Goal: Task Accomplishment & Management: Complete application form

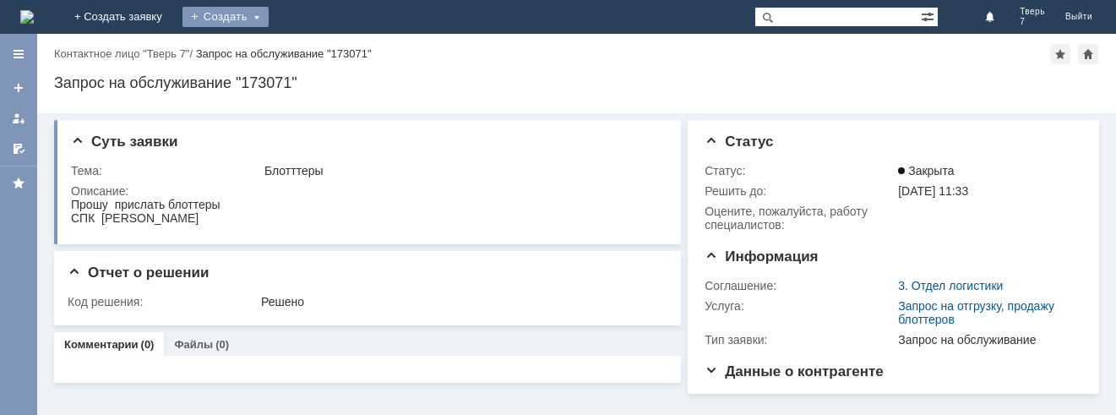
click at [269, 14] on div "Создать" at bounding box center [225, 17] width 86 height 20
click at [269, 16] on div "Создать" at bounding box center [225, 17] width 86 height 20
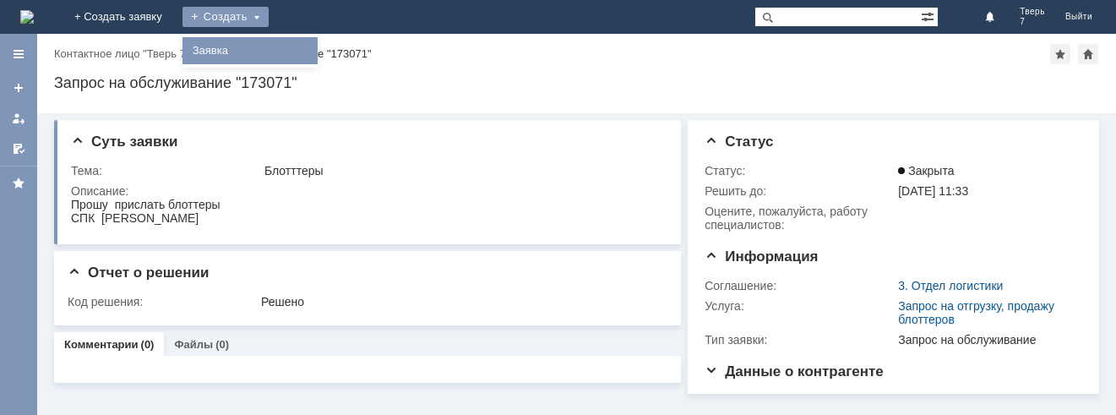
click at [314, 49] on link "Заявка" at bounding box center [250, 51] width 128 height 20
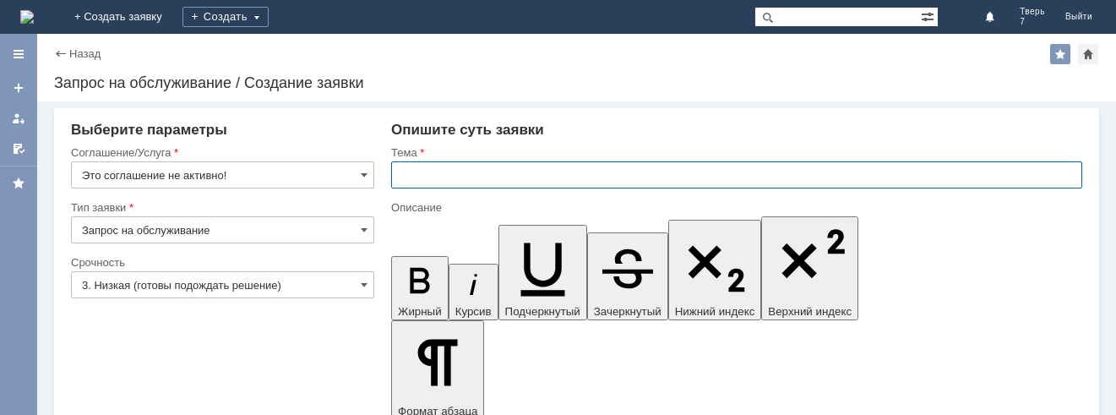
click at [431, 175] on input "text" at bounding box center [736, 174] width 691 height 27
type input "оч"
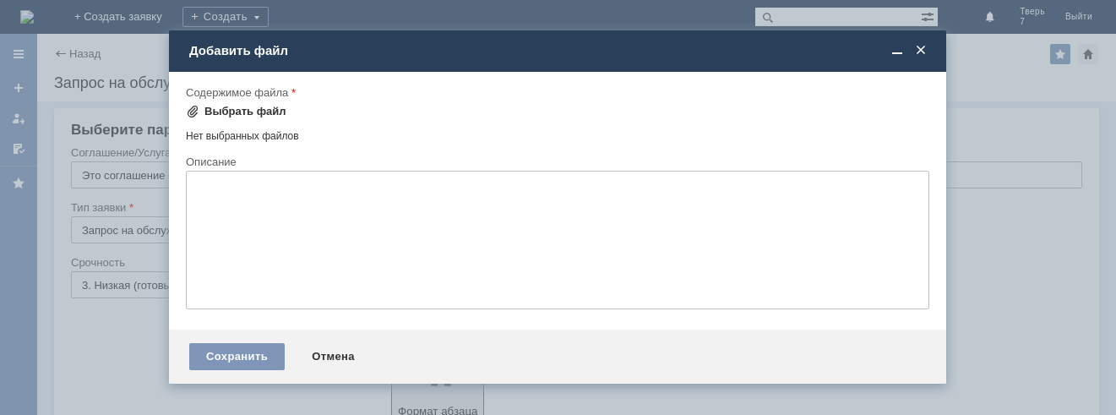
click at [227, 112] on div "Выбрать файл" at bounding box center [245, 112] width 82 height 14
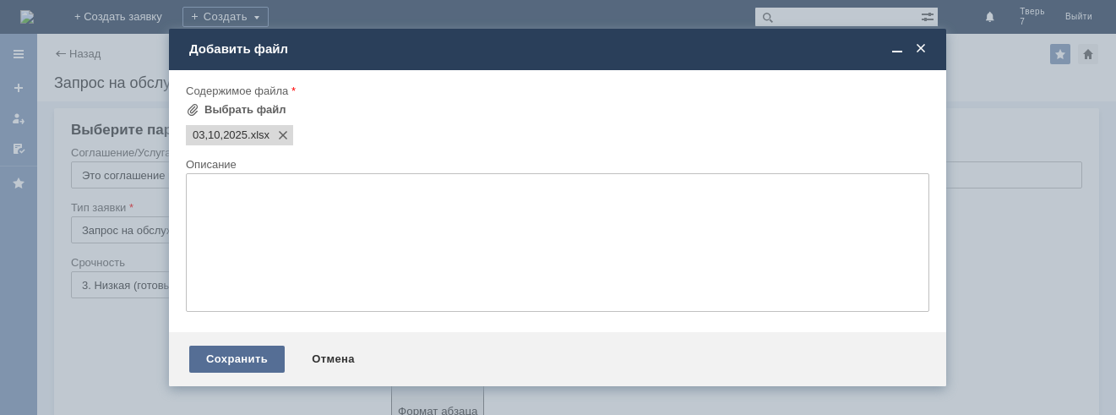
click at [233, 362] on div "Сохранить" at bounding box center [236, 358] width 95 height 27
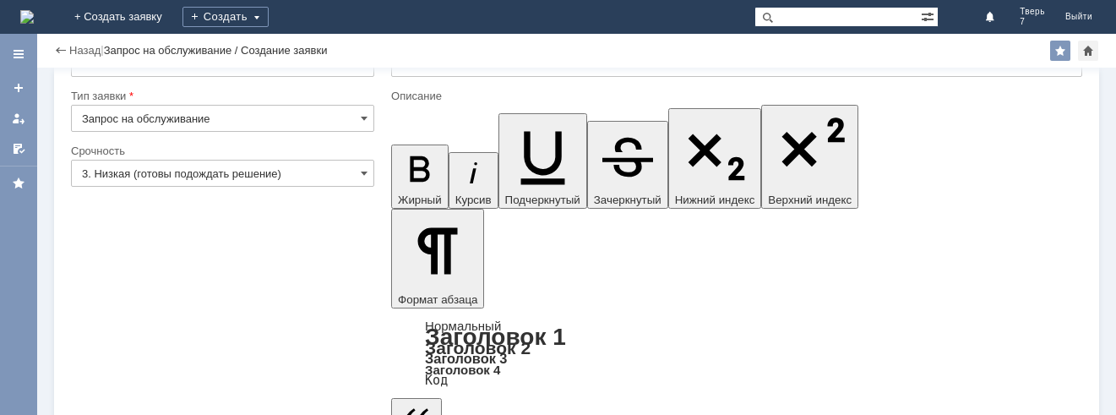
scroll to position [77, 0]
